Goal: Task Accomplishment & Management: Complete application form

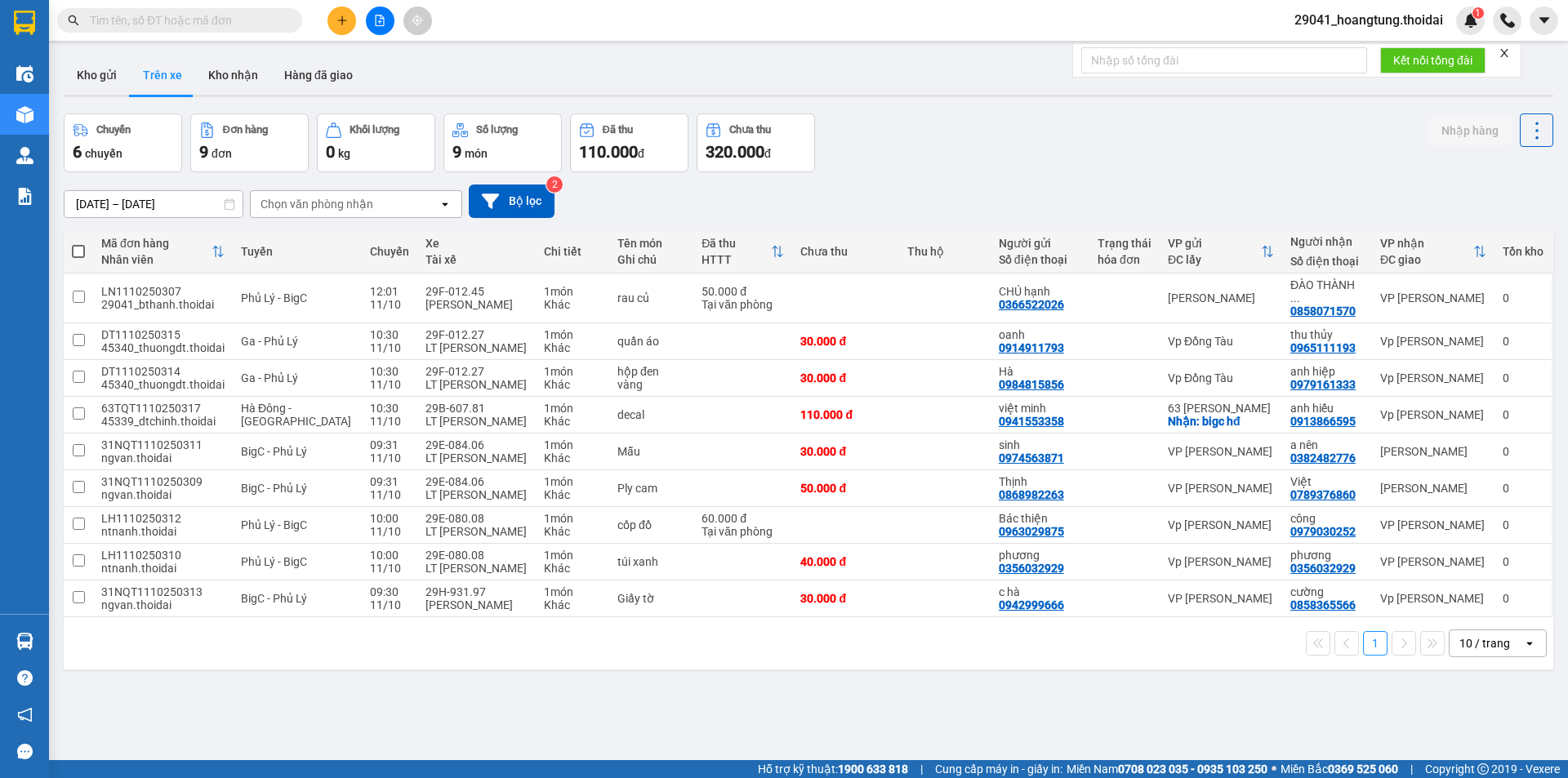
click at [344, 23] on icon "plus" at bounding box center [342, 20] width 12 height 12
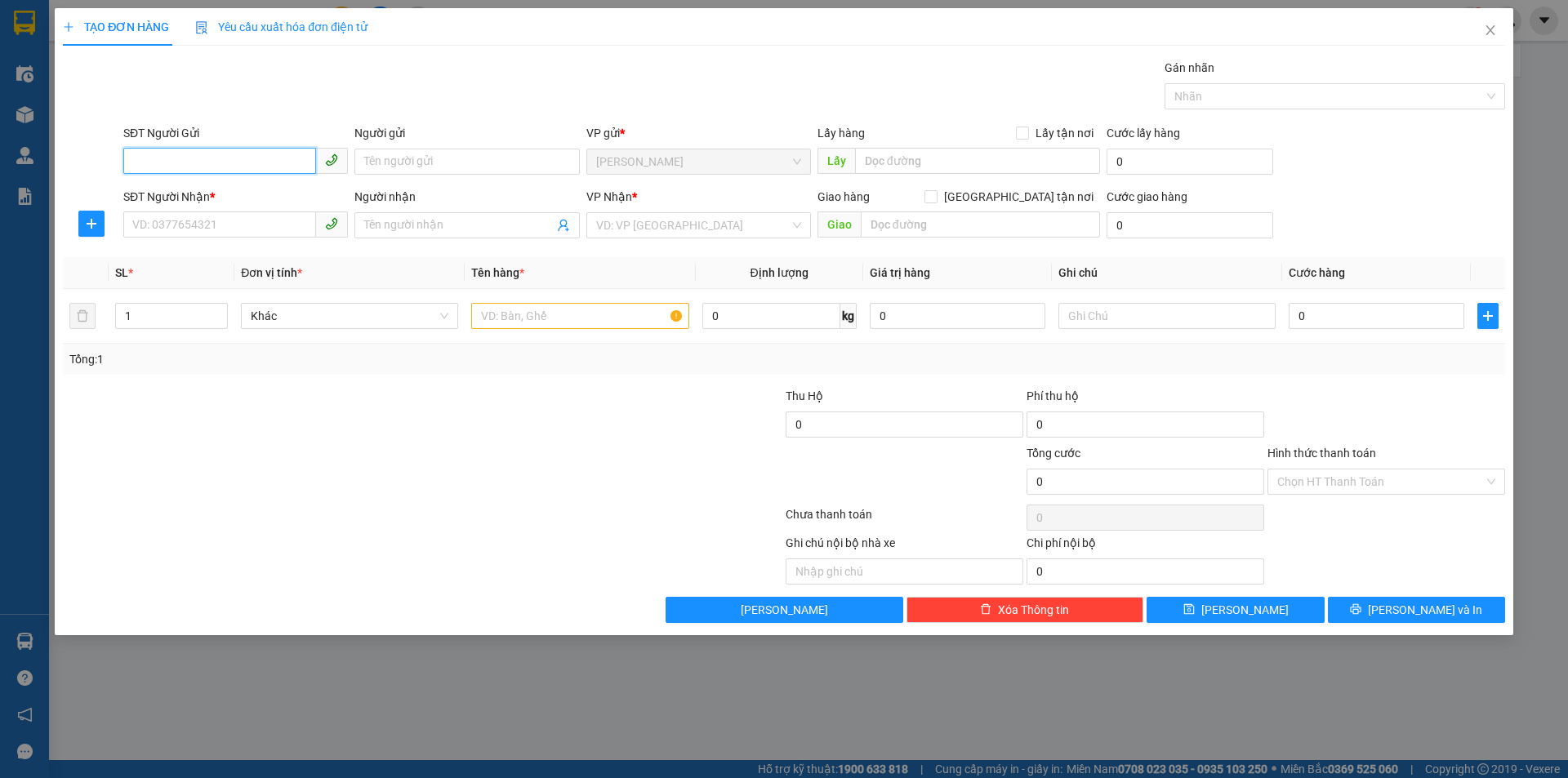
click at [257, 169] on input "SĐT Người Gửi" at bounding box center [220, 160] width 193 height 26
click at [233, 198] on div "0349465878 - thăng" at bounding box center [235, 194] width 205 height 18
type input "0349465878"
type input "thăng"
type input "0349465878"
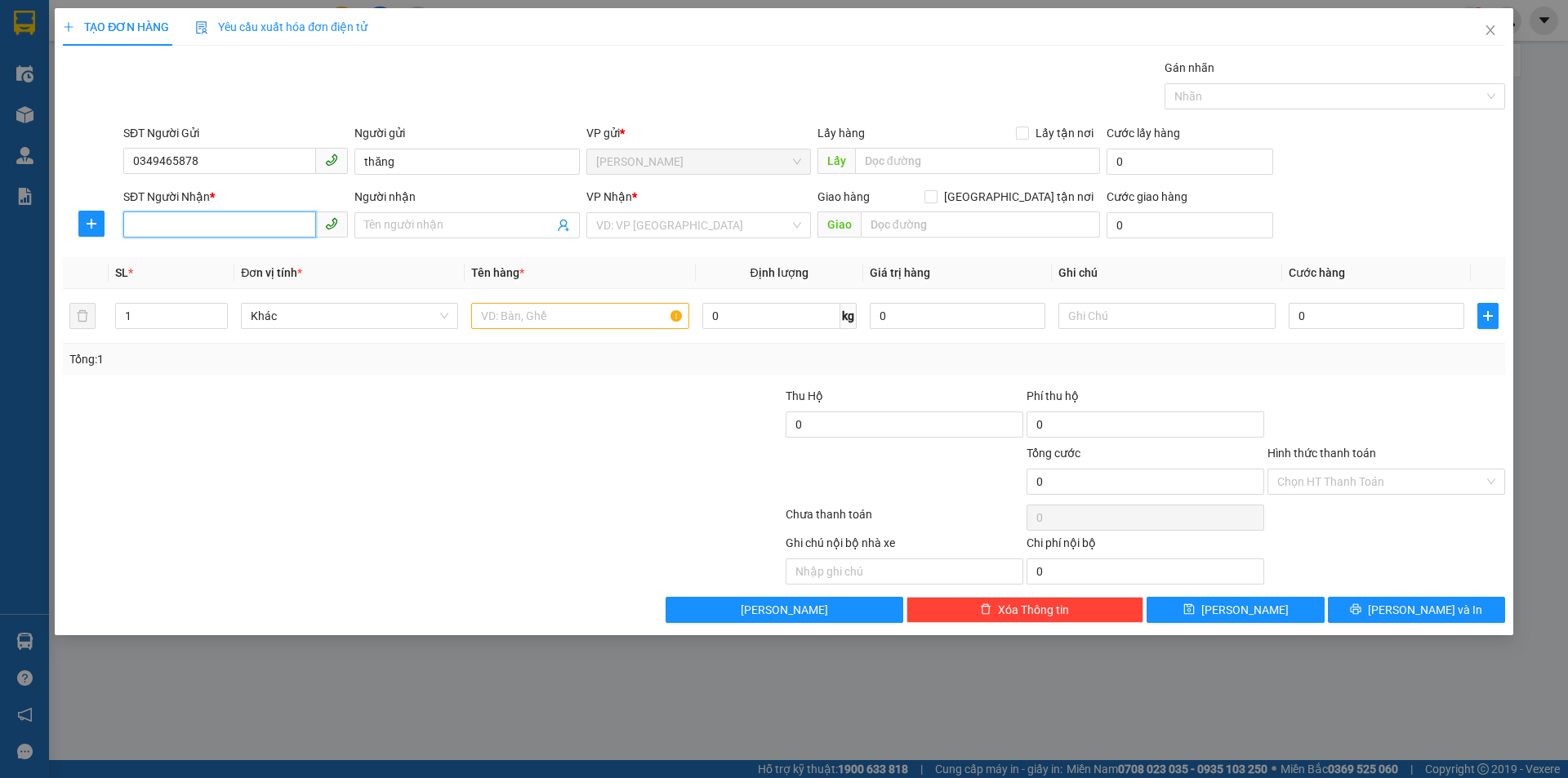
click at [221, 220] on input "SĐT Người Nhận *" at bounding box center [220, 224] width 193 height 26
click at [206, 260] on div "0397069779 - hà" at bounding box center [235, 258] width 205 height 18
type input "0397069779"
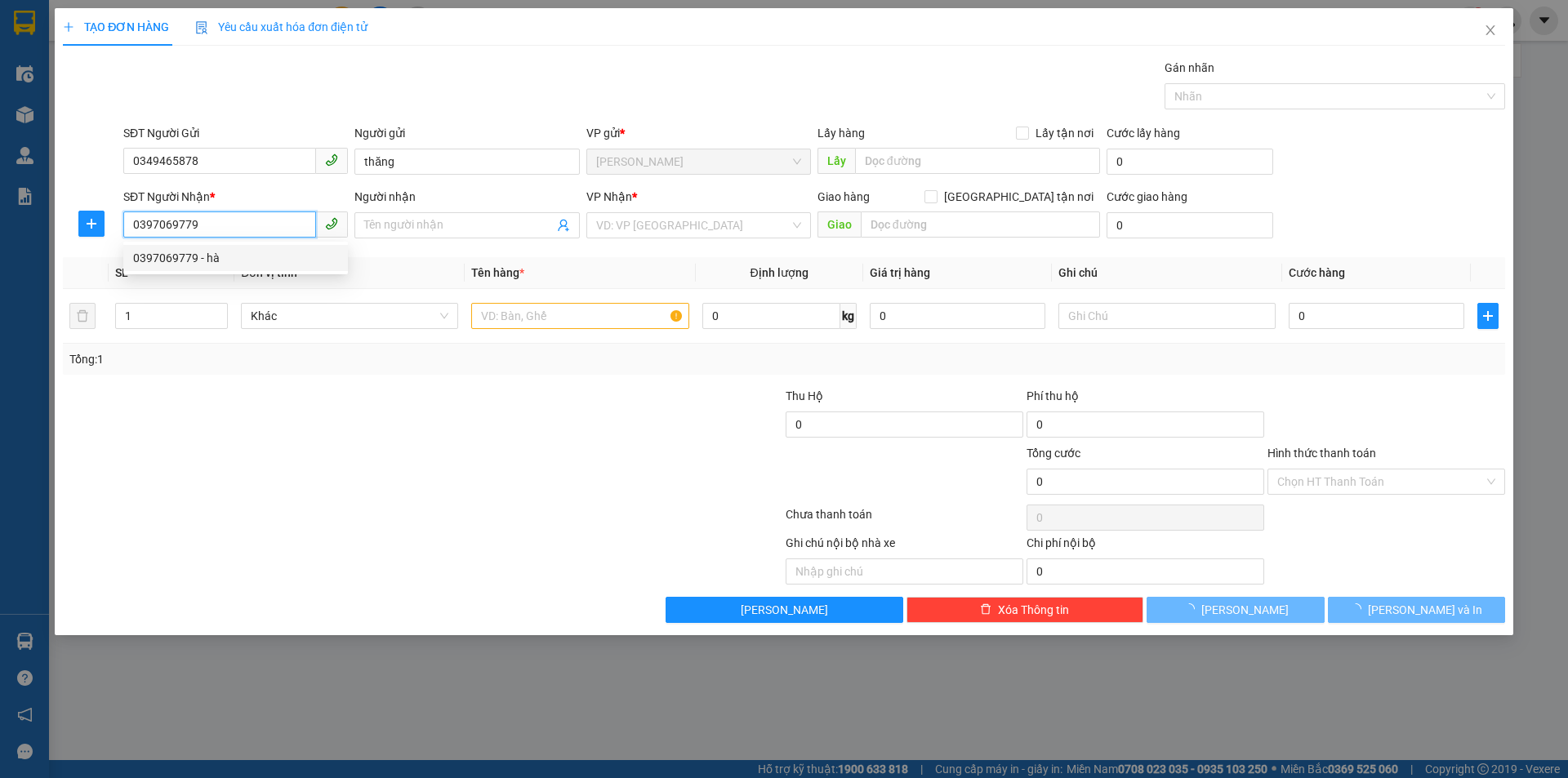
type input "hà"
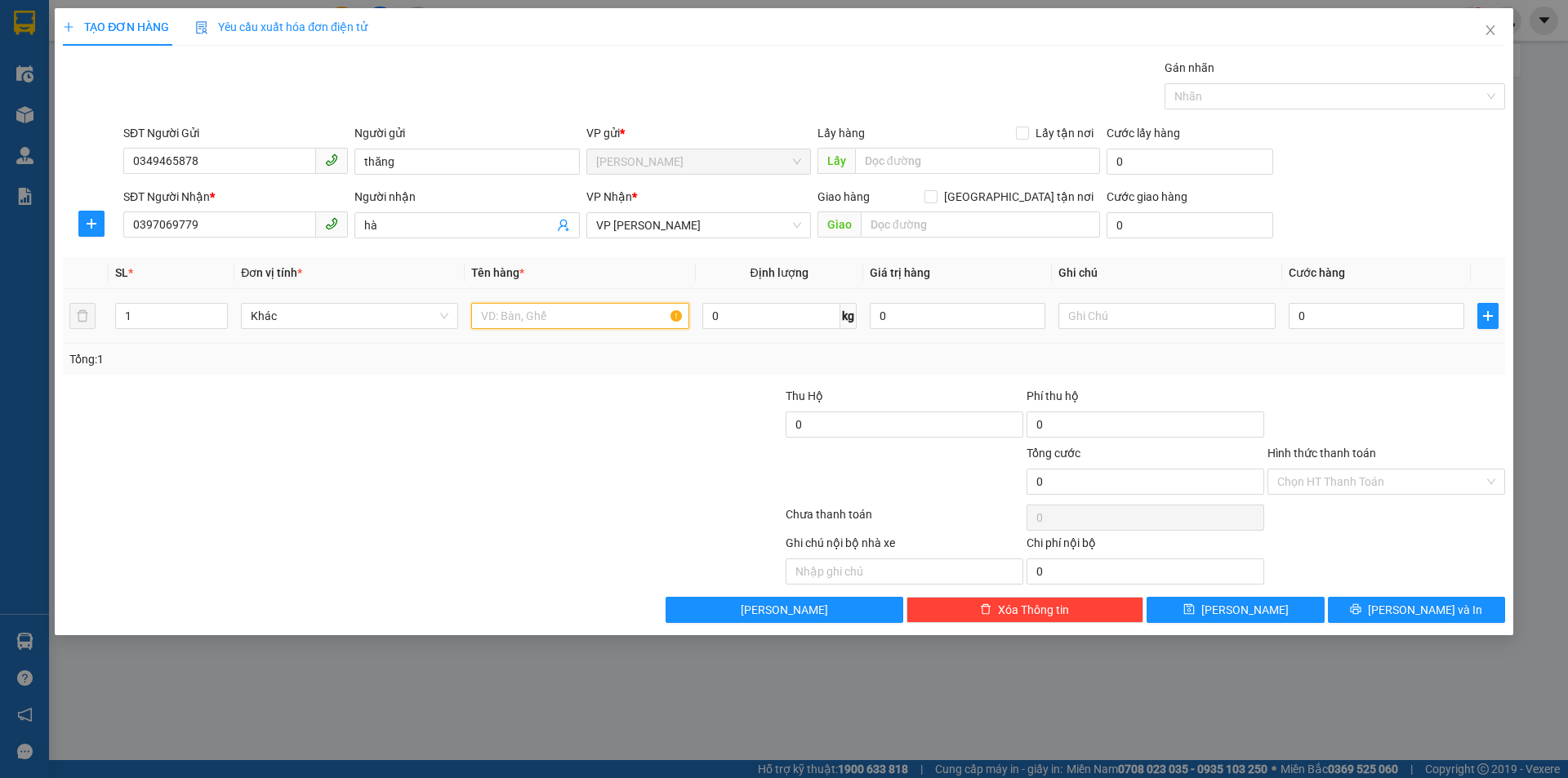
click at [539, 317] on input "text" at bounding box center [579, 315] width 217 height 26
type input "rau + thức ăn"
click at [1340, 319] on input "0" at bounding box center [1376, 315] width 175 height 26
type input "1"
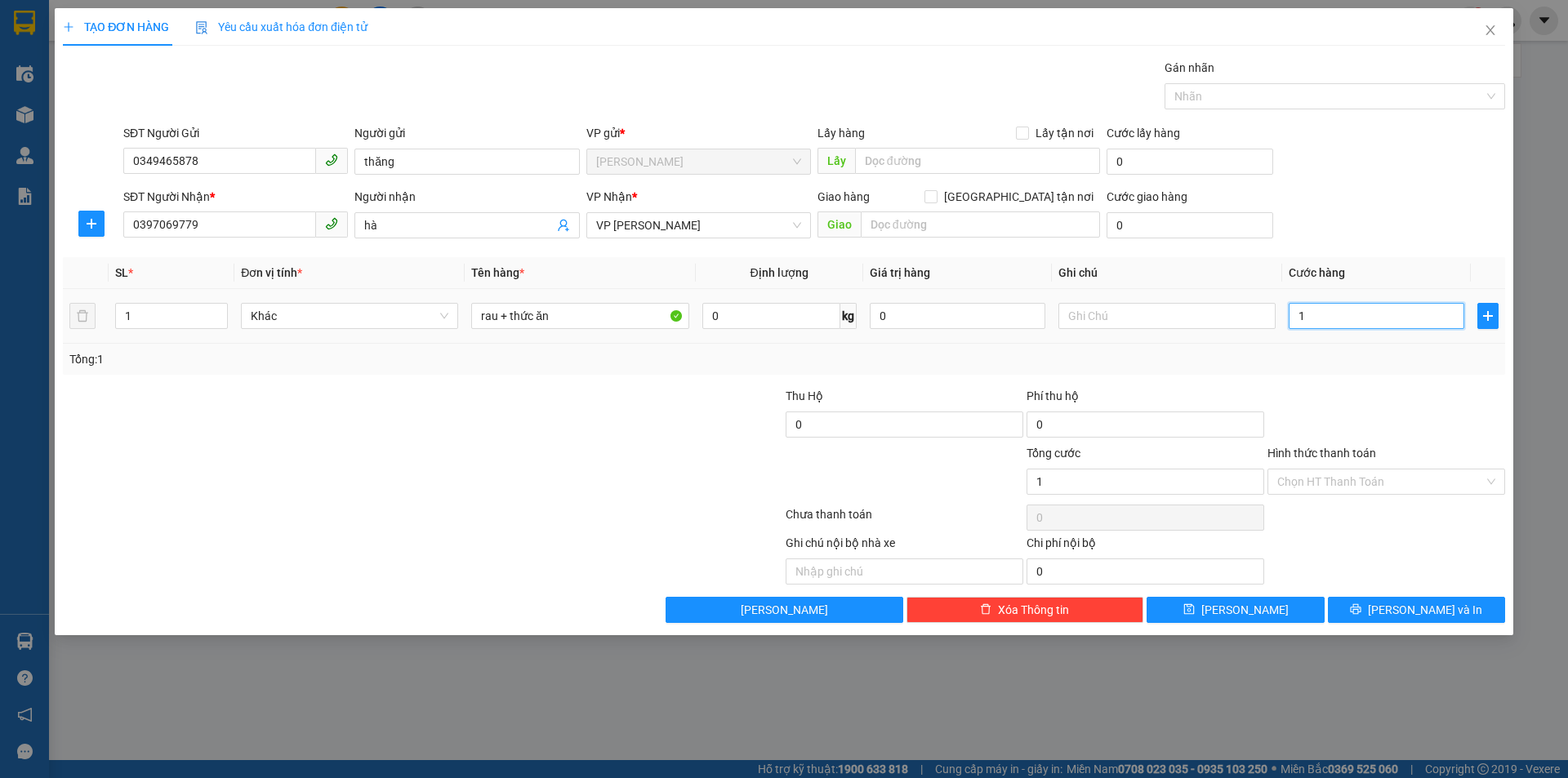
type input "1"
type input "10"
type input "100"
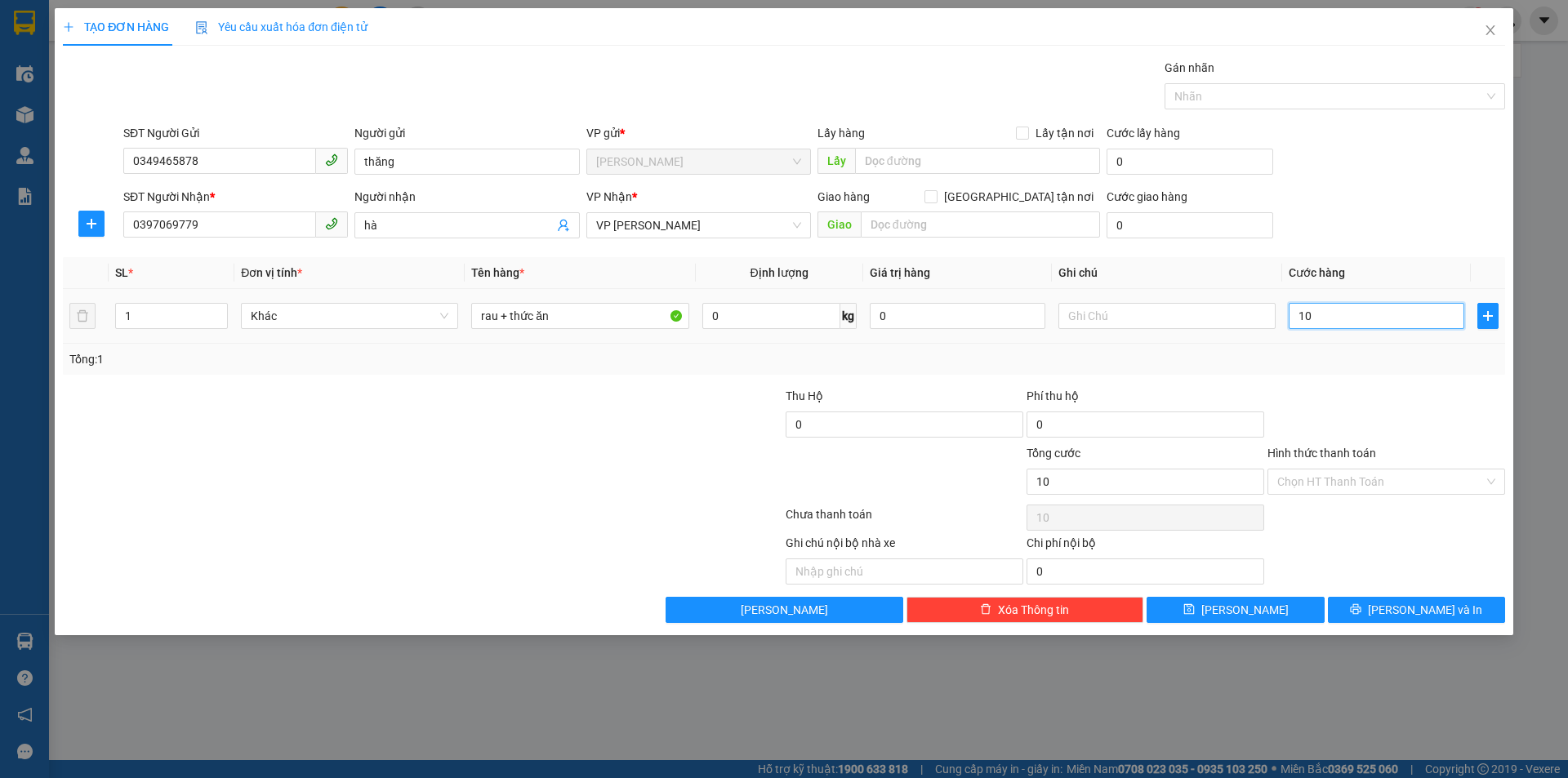
type input "100"
type input "1.000"
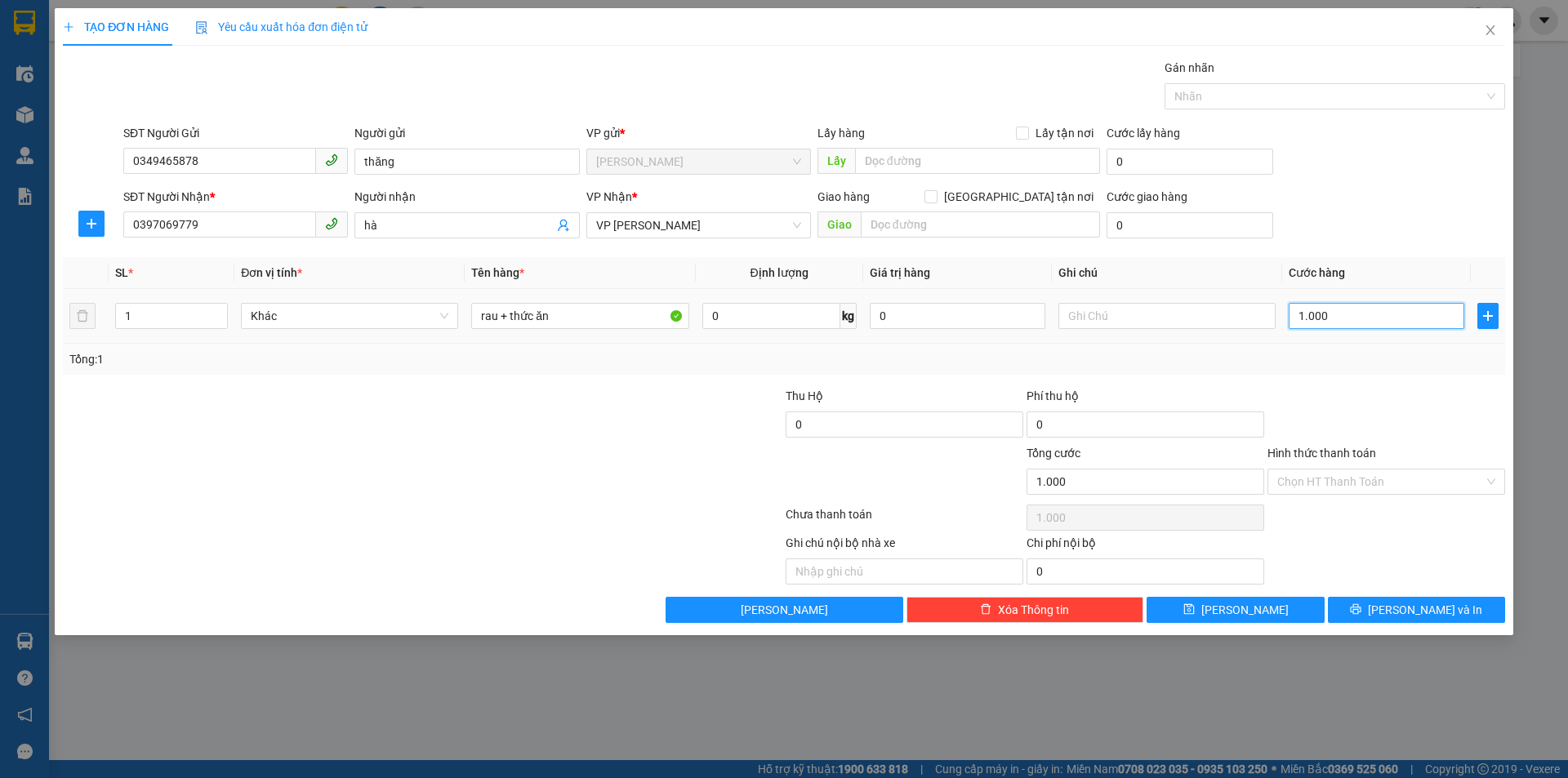
type input "10.000"
type input "100.000"
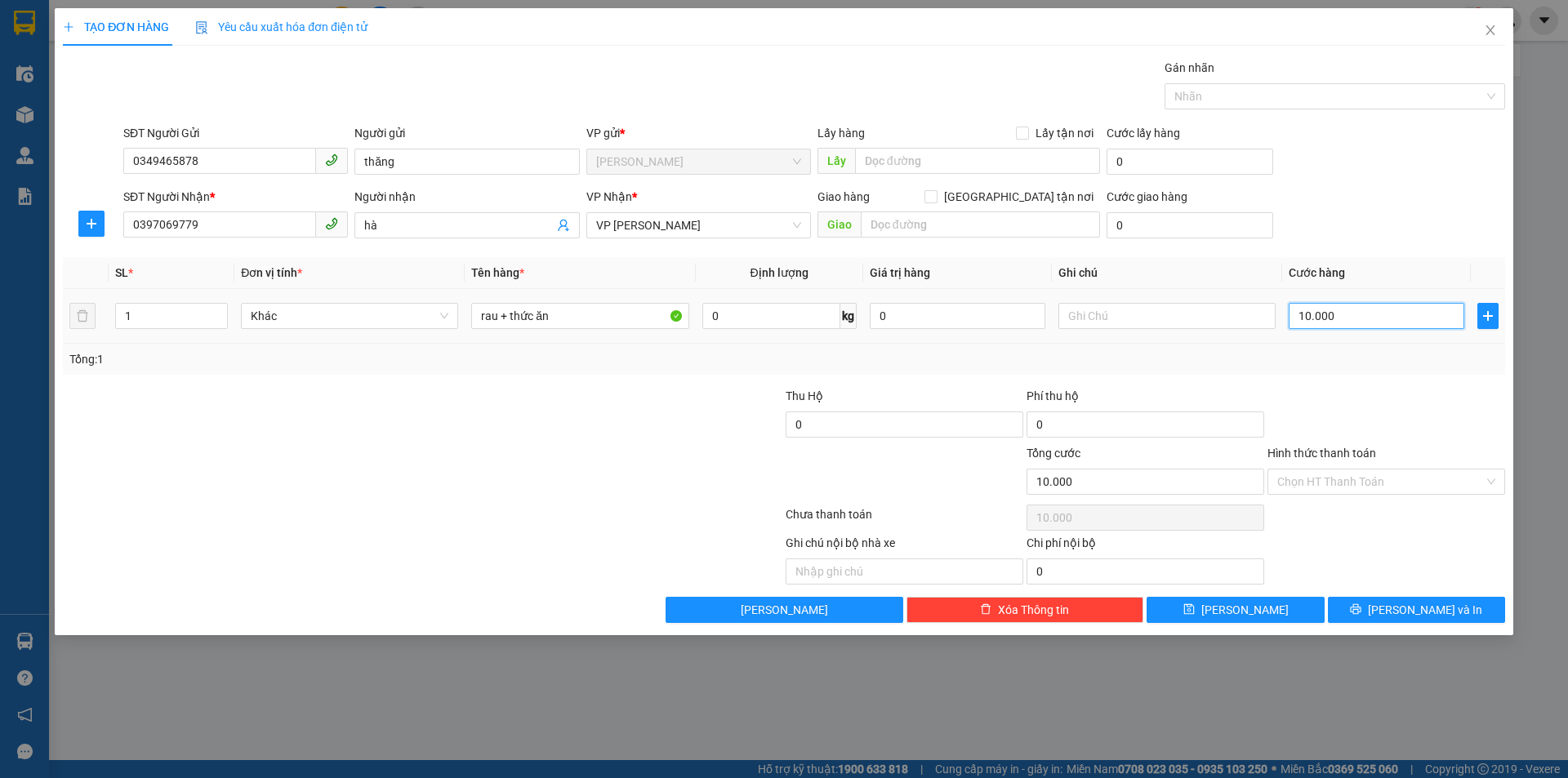
type input "100.000"
click at [602, 318] on input "rau + thức ăn" at bounding box center [579, 315] width 217 height 26
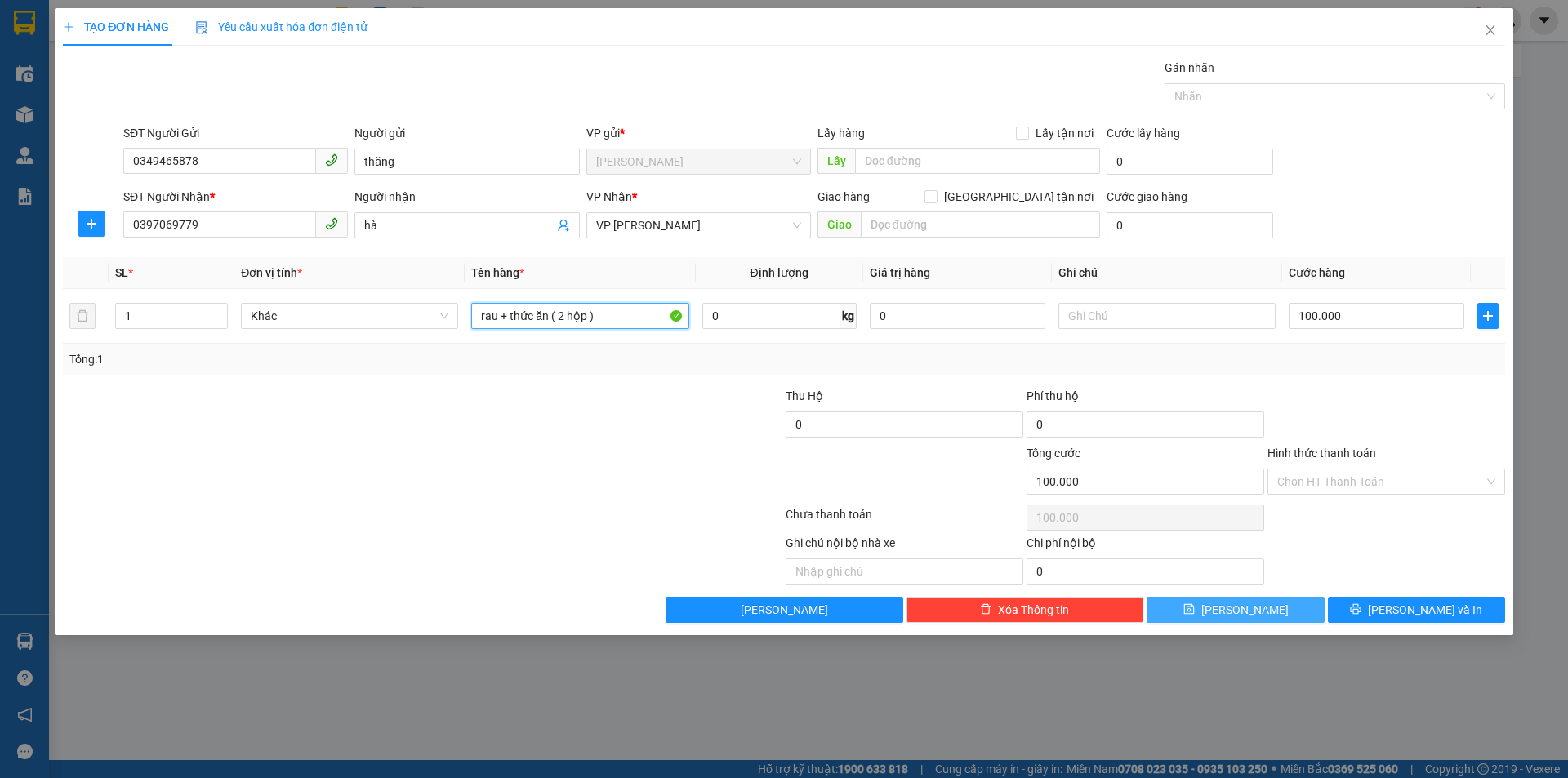
type input "rau + thức ăn ( 2 hộp )"
click at [1194, 608] on icon "save" at bounding box center [1189, 609] width 12 height 12
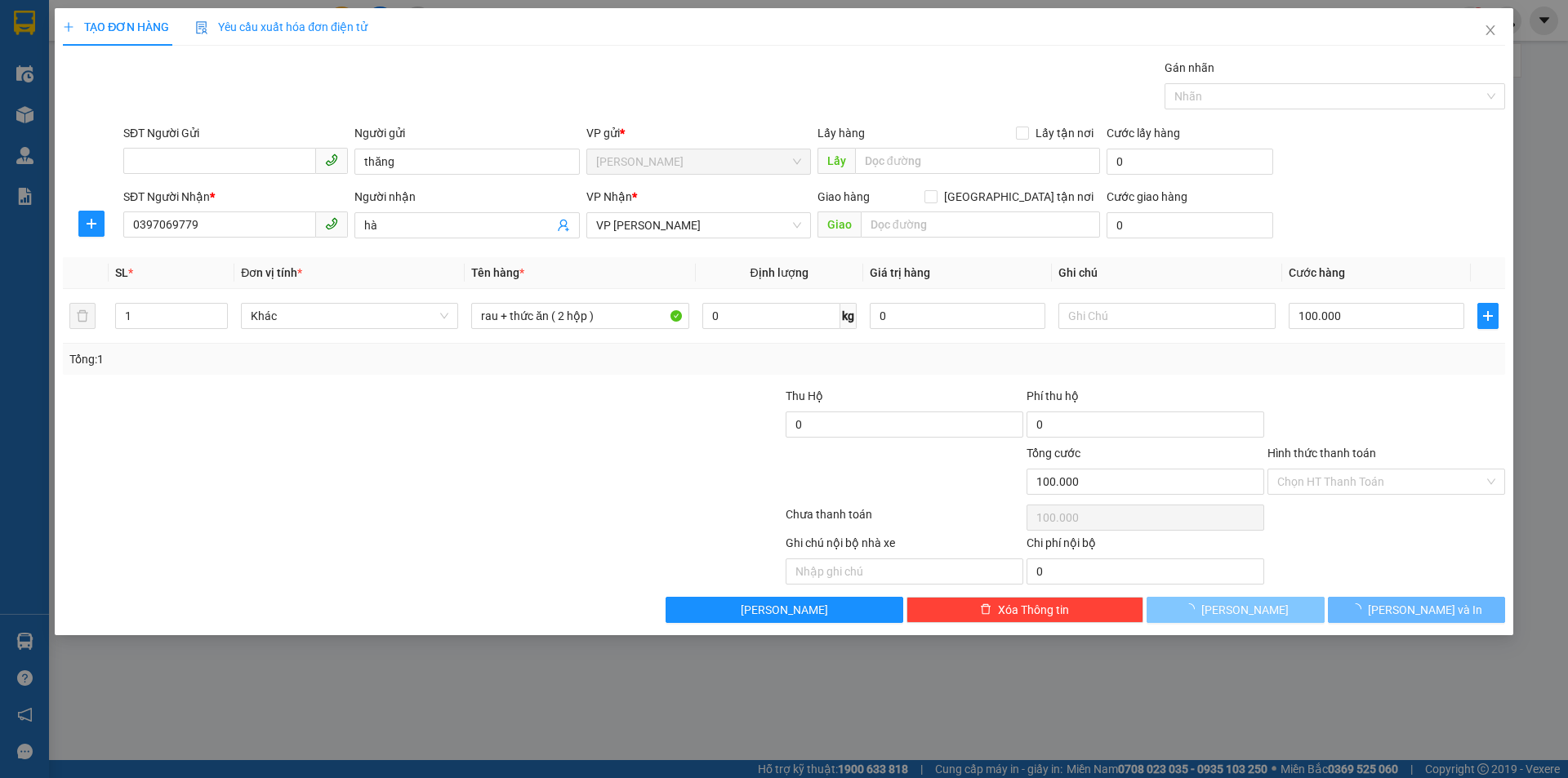
type input "0"
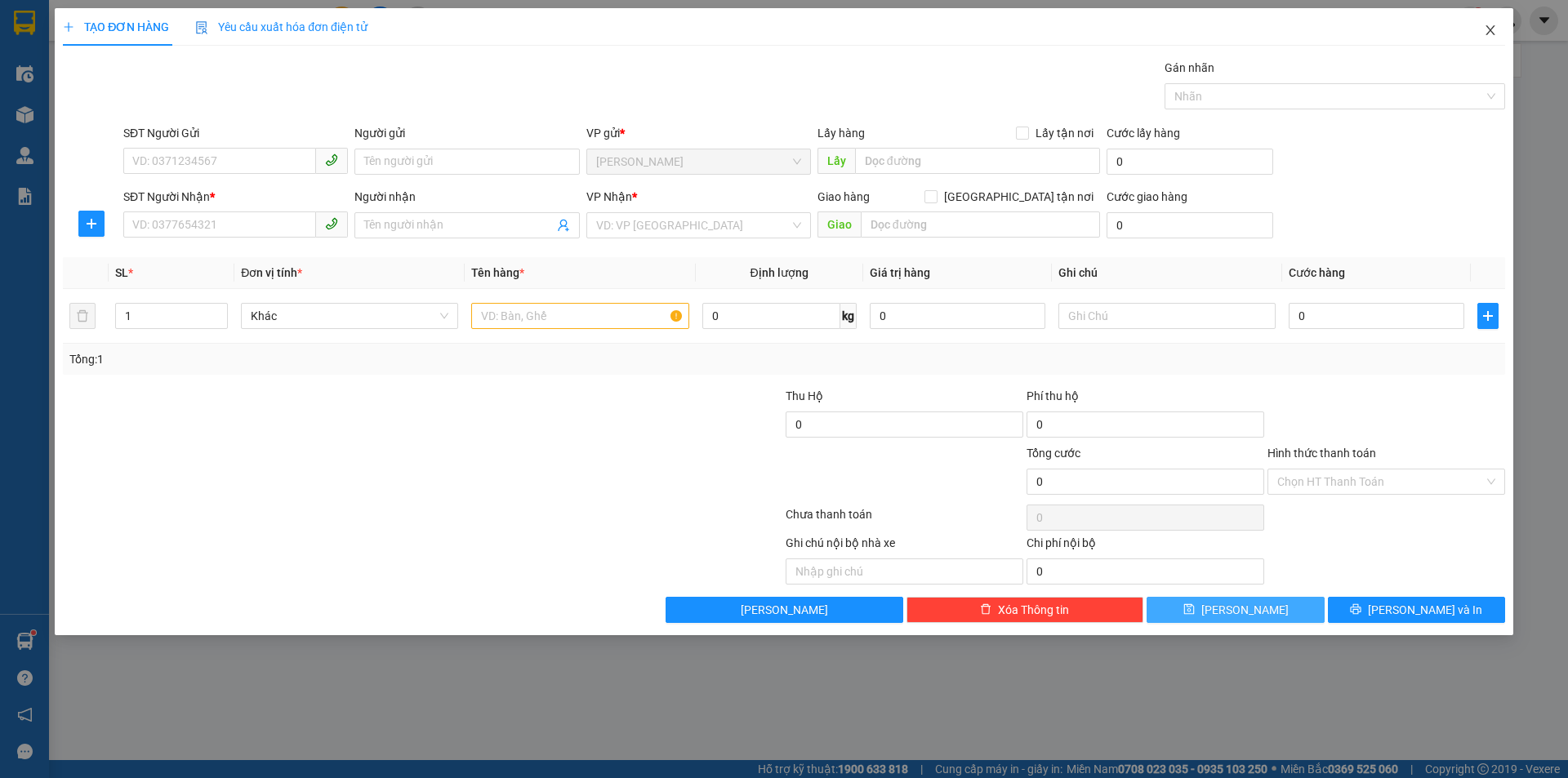
click at [1490, 35] on icon "close" at bounding box center [1490, 31] width 13 height 13
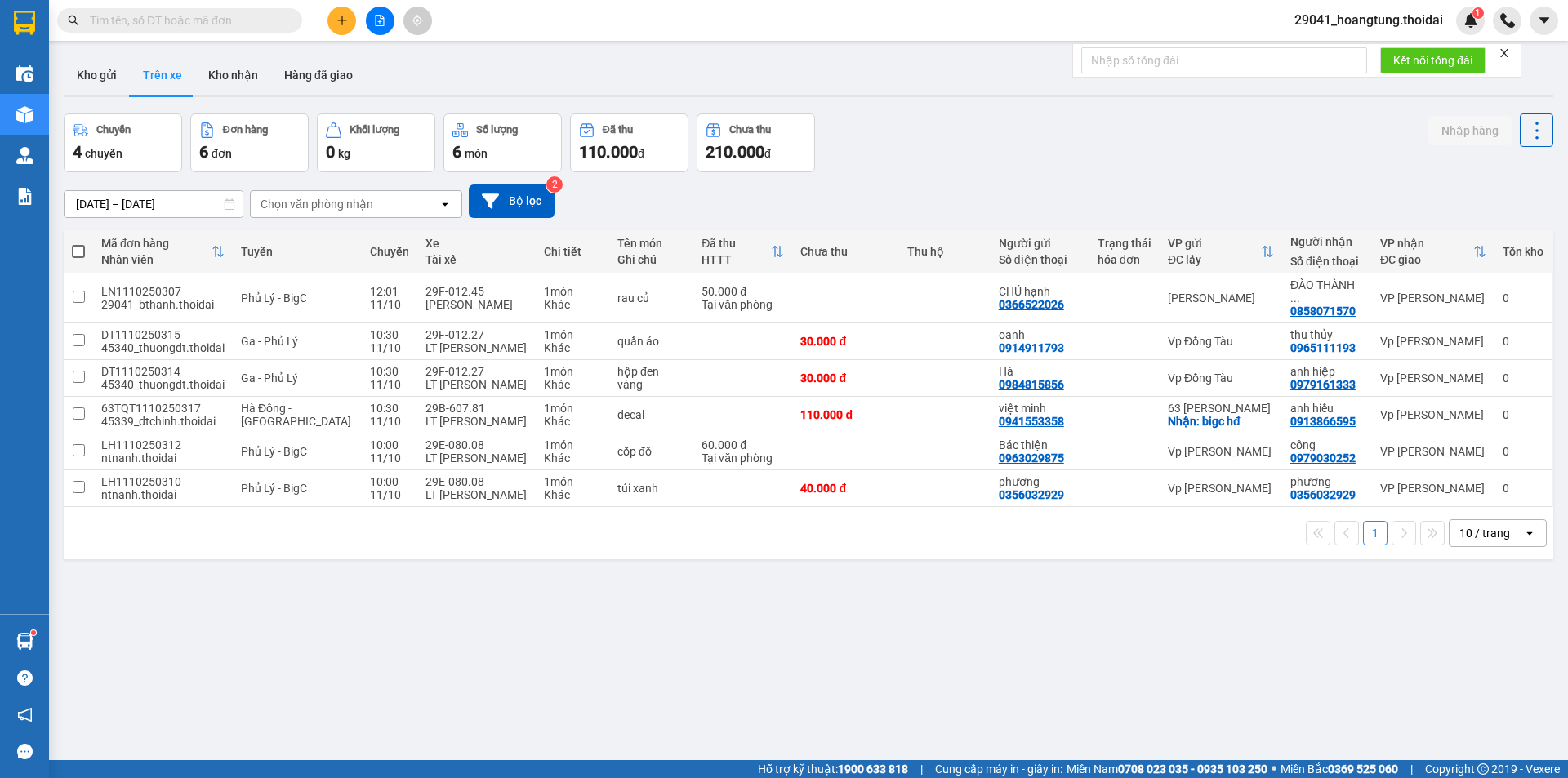
click at [151, 8] on div "Kết quả tìm kiếm ( 0 ) Bộ lọc No Data" at bounding box center [159, 21] width 319 height 29
click at [151, 13] on input "text" at bounding box center [186, 20] width 193 height 18
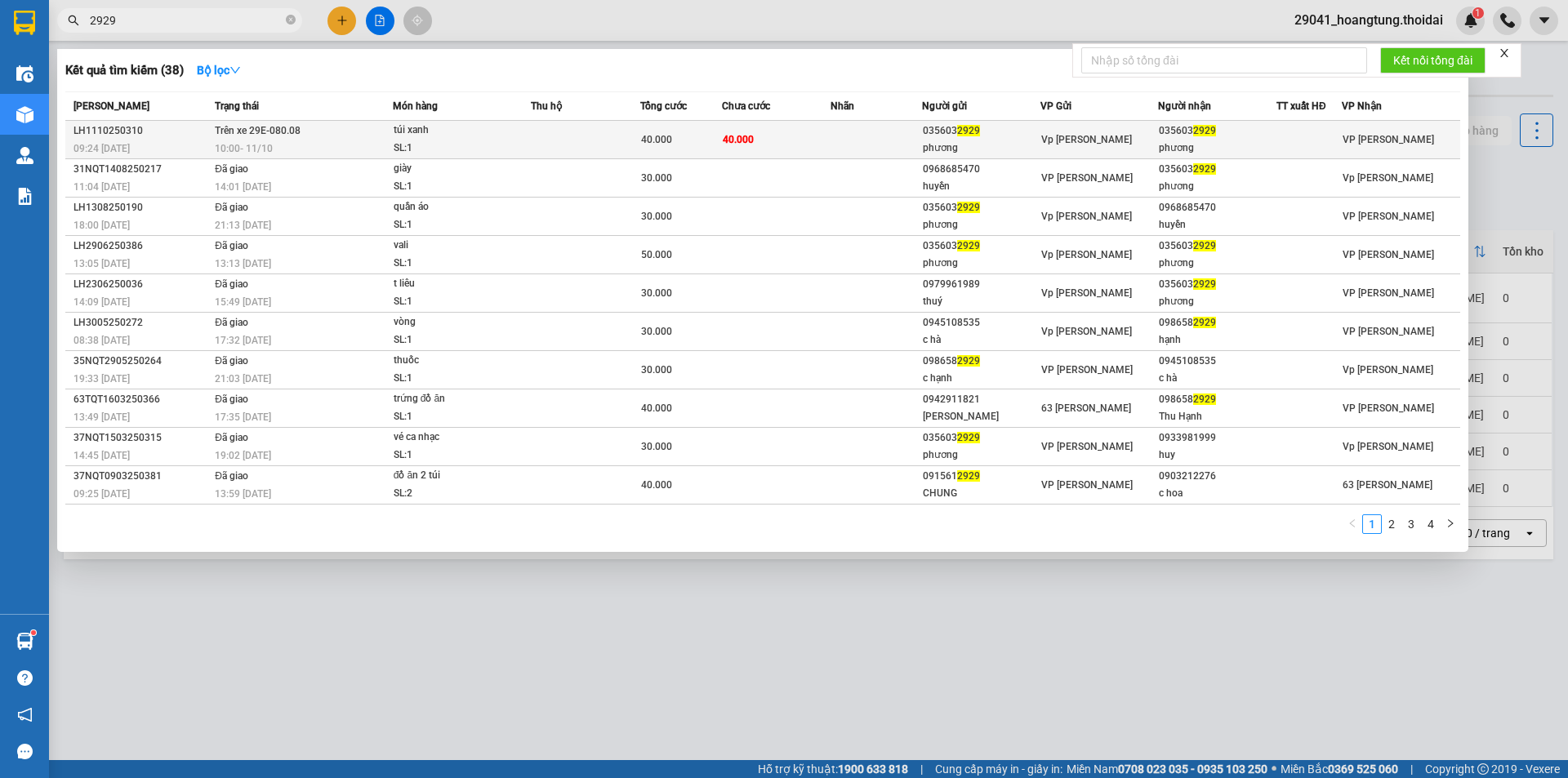
type input "2929"
click at [486, 138] on div "túi xanh" at bounding box center [455, 130] width 122 height 18
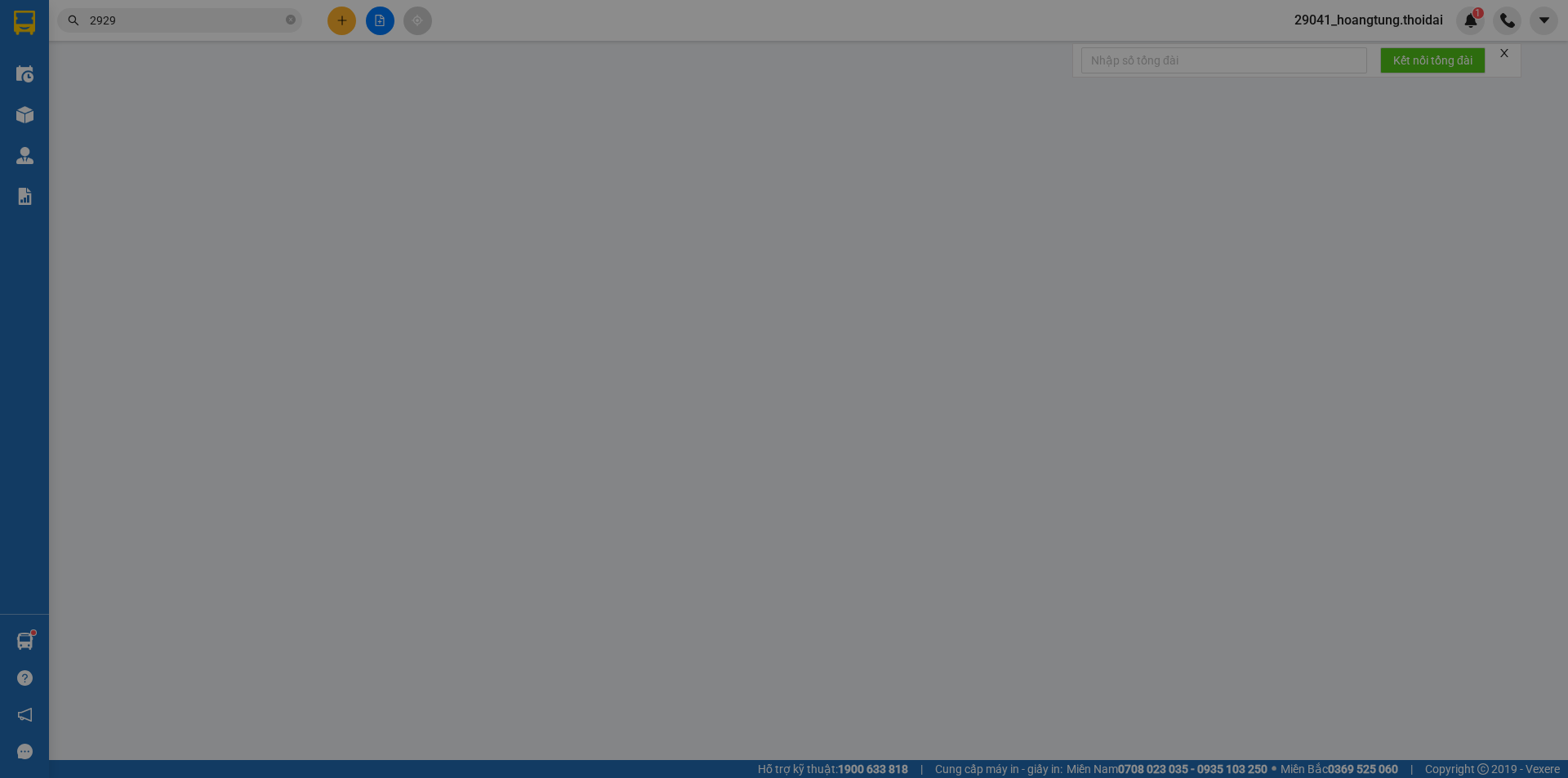
type input "0356032929"
type input "phương"
type input "0356032929"
type input "phương"
type input "0"
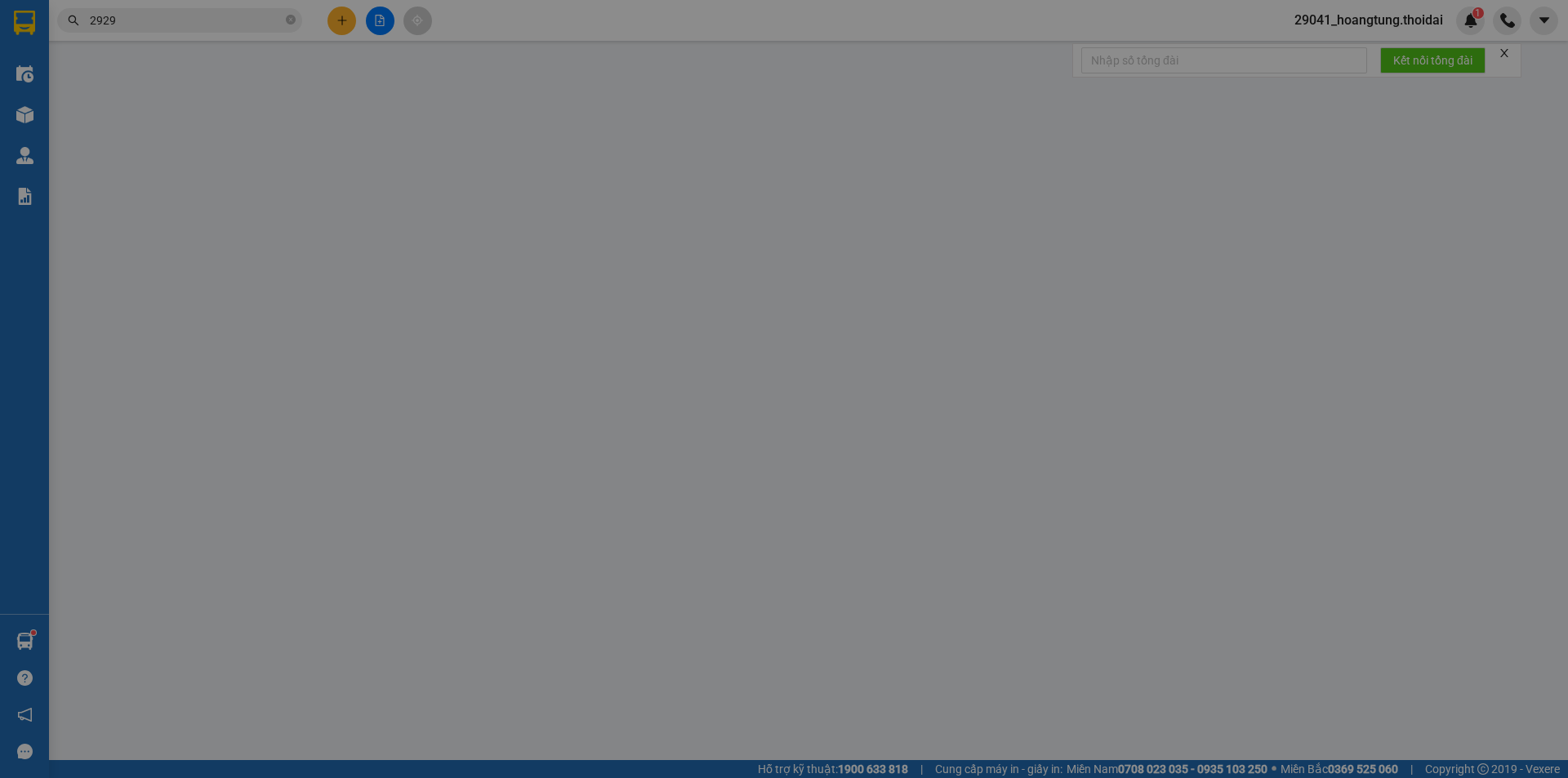
type input "40.000"
